Goal: Browse casually: Explore the website without a specific task or goal

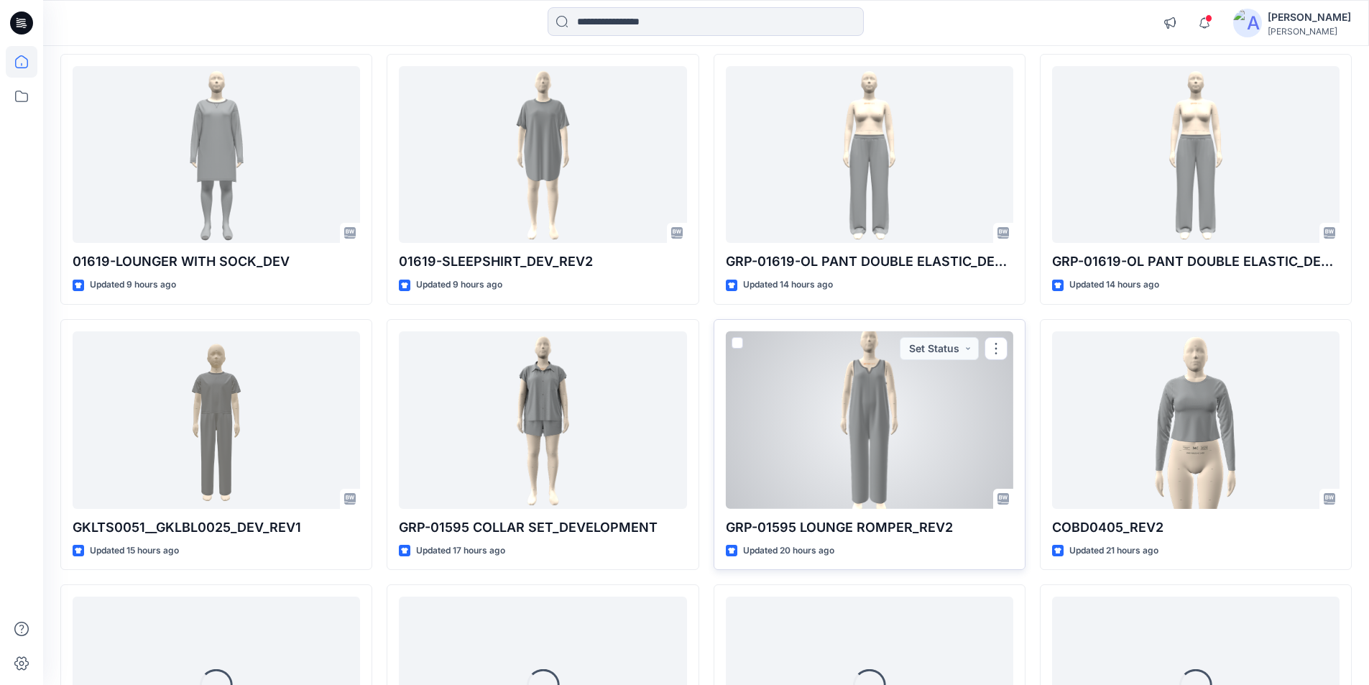
scroll to position [439, 0]
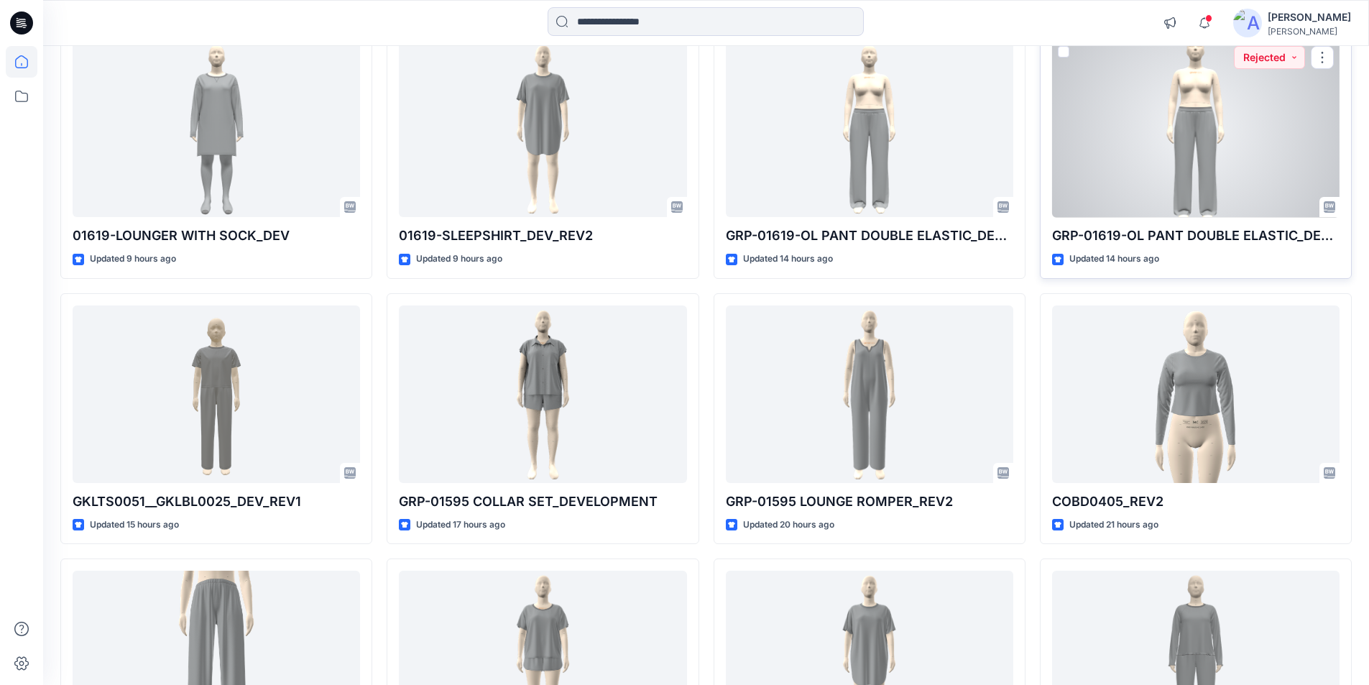
click at [1245, 173] on div at bounding box center [1195, 129] width 287 height 178
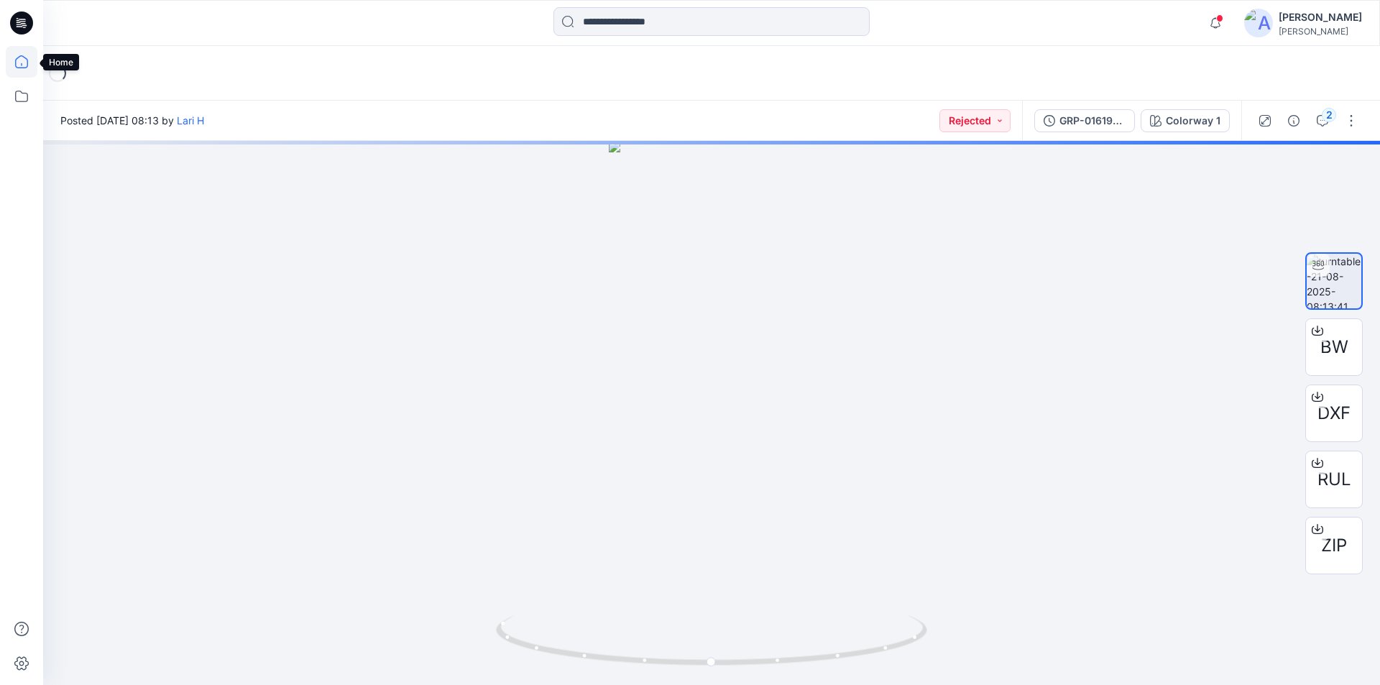
click at [27, 64] on icon at bounding box center [22, 62] width 32 height 32
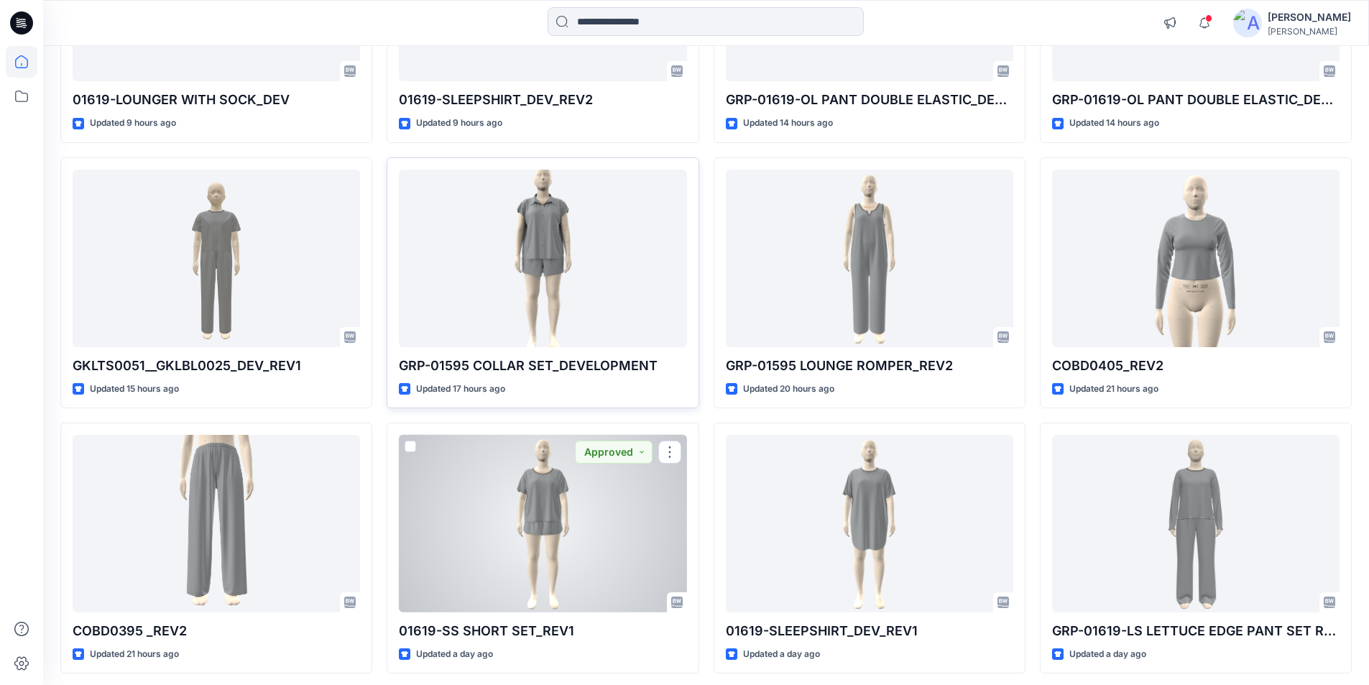
scroll to position [647, 0]
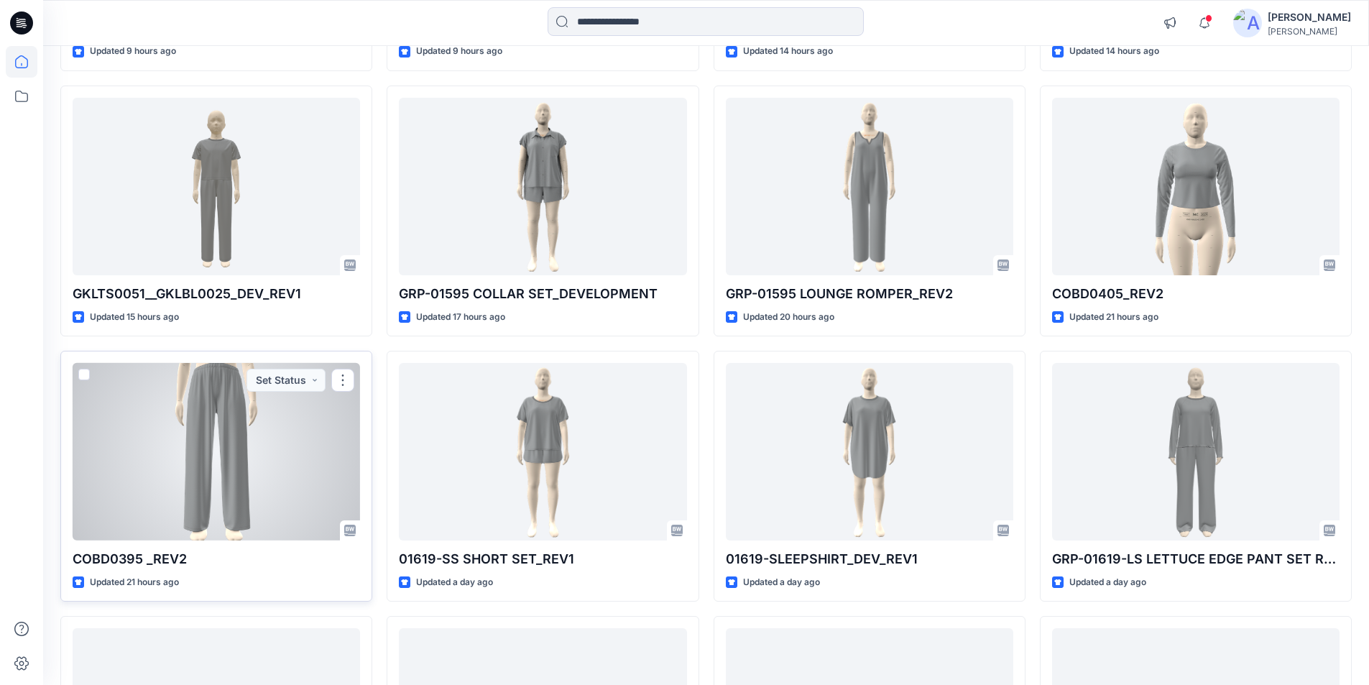
click at [246, 472] on div at bounding box center [216, 452] width 287 height 178
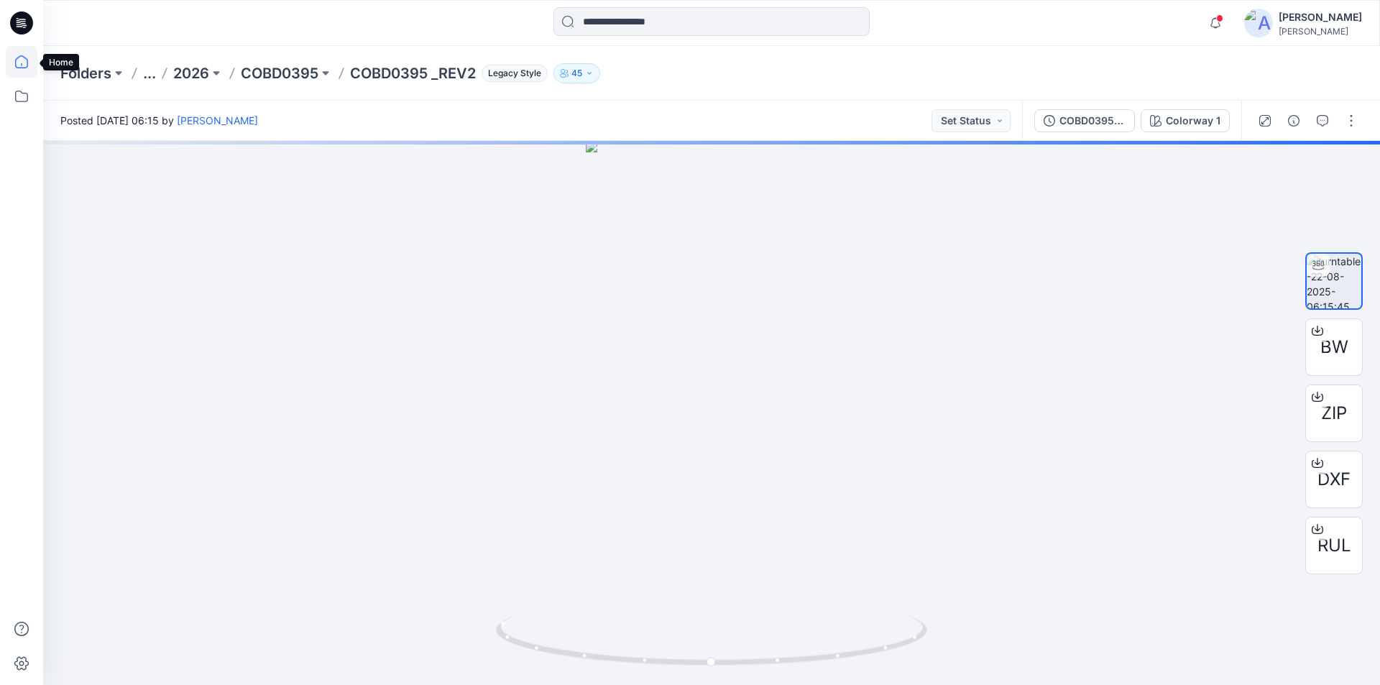
click at [27, 60] on icon at bounding box center [22, 62] width 32 height 32
